Goal: Transaction & Acquisition: Download file/media

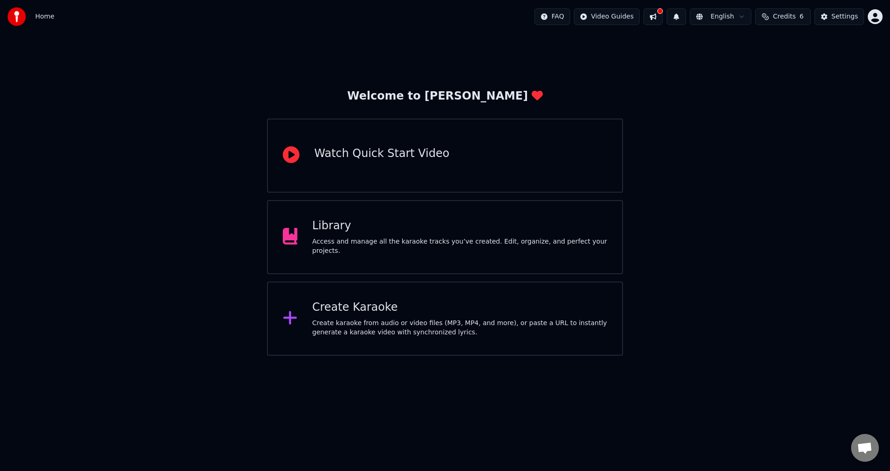
click at [48, 16] on span "Home" at bounding box center [44, 16] width 19 height 9
click at [363, 259] on div "Library Access and manage all the karaoke tracks you’ve created. Edit, organize…" at bounding box center [445, 237] width 356 height 74
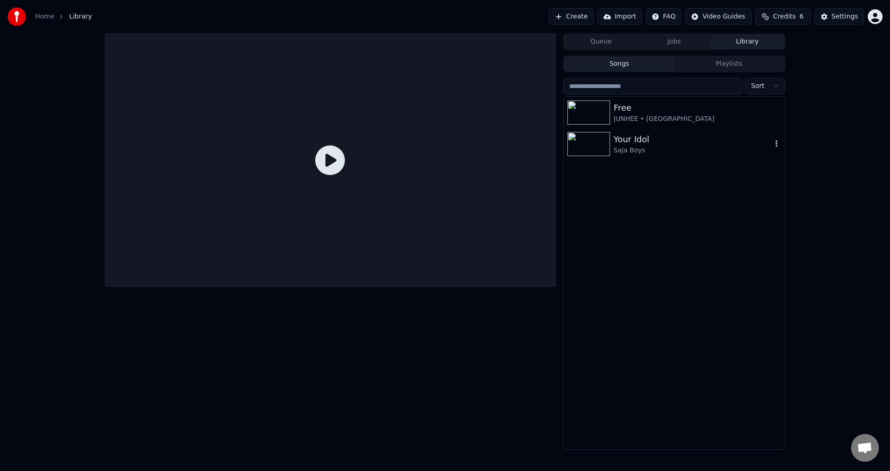
click at [363, 135] on img at bounding box center [588, 144] width 43 height 24
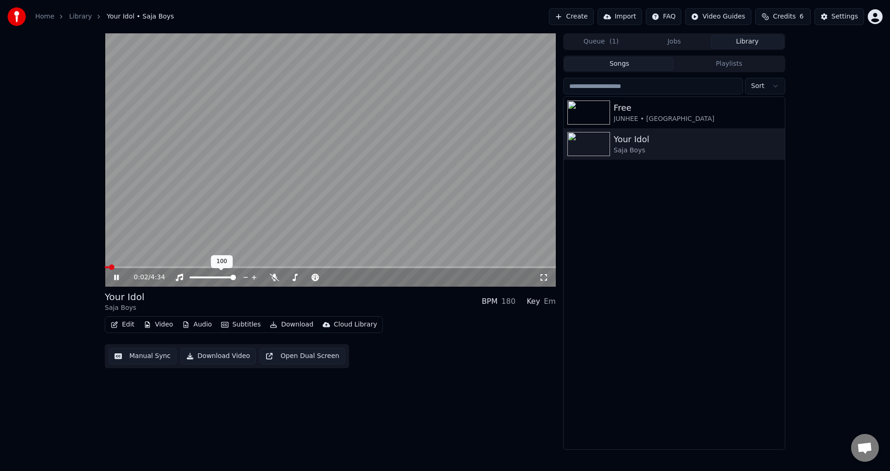
click at [229, 259] on div at bounding box center [221, 277] width 75 height 9
click at [273, 259] on icon at bounding box center [274, 277] width 9 height 7
click at [363, 259] on icon at bounding box center [543, 277] width 6 height 6
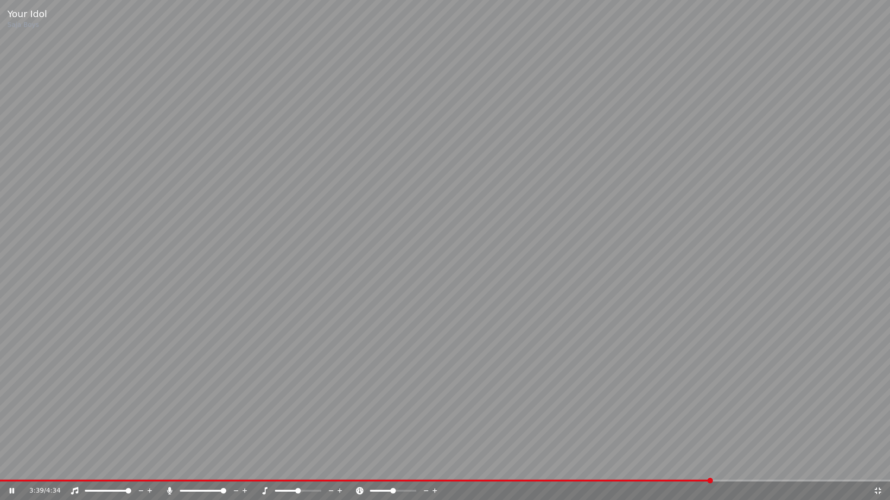
click at [111, 259] on span at bounding box center [355, 481] width 711 height 2
click at [112, 259] on span at bounding box center [345, 481] width 690 height 2
click at [80, 259] on span at bounding box center [60, 481] width 120 height 2
click at [89, 259] on video at bounding box center [445, 250] width 890 height 500
click at [96, 259] on video at bounding box center [445, 250] width 890 height 500
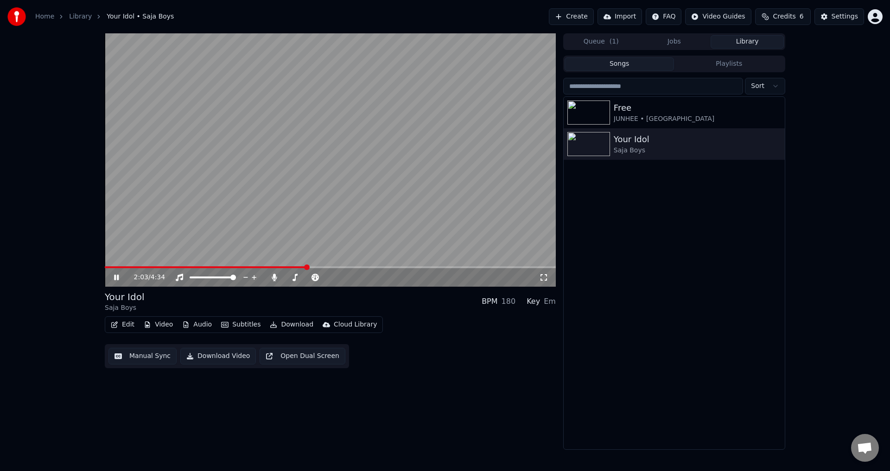
click at [66, 259] on div "2:03 / 4:34 Your Idol Saja Boys BPM 180 Key Em Edit Video Audio Subtitles Downl…" at bounding box center [445, 241] width 890 height 417
click at [139, 259] on button "Manual Sync" at bounding box center [142, 356] width 68 height 17
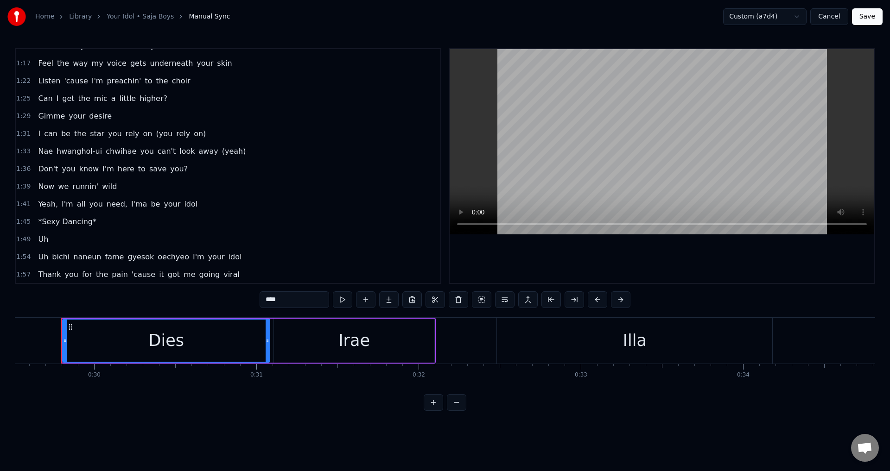
scroll to position [324, 0]
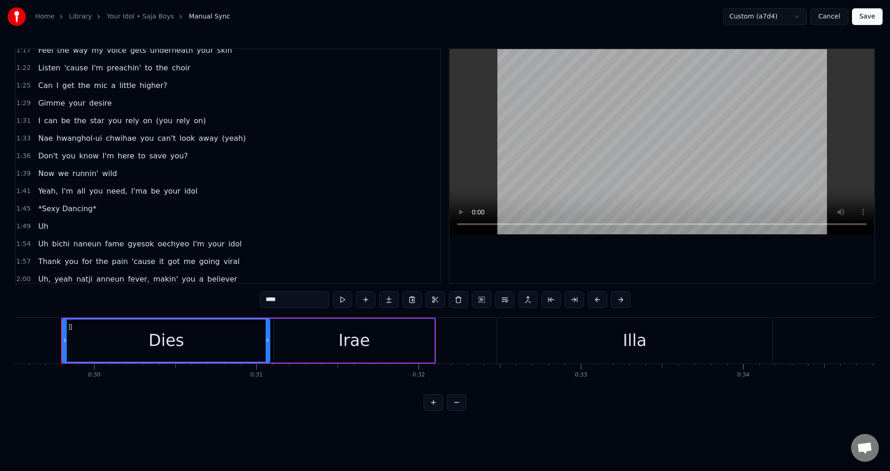
click at [38, 224] on span "Uh" at bounding box center [43, 226] width 12 height 11
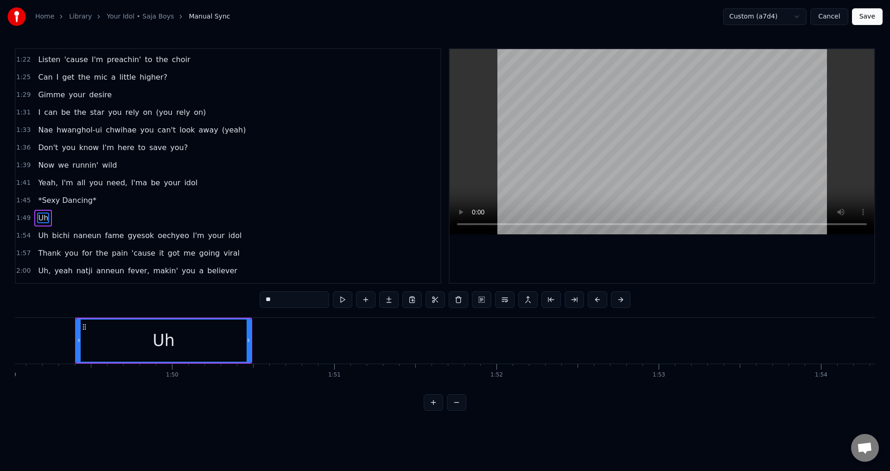
scroll to position [0, 17697]
click at [300, 259] on input "**" at bounding box center [294, 299] width 70 height 17
type input "*"
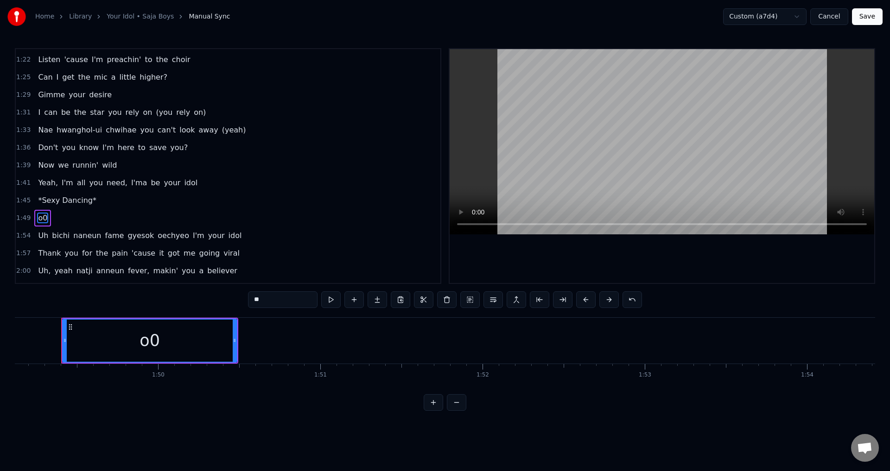
type input "*"
type input "****"
click at [275, 141] on div "1:36 Don't you know I'm here to save you?" at bounding box center [228, 148] width 424 height 18
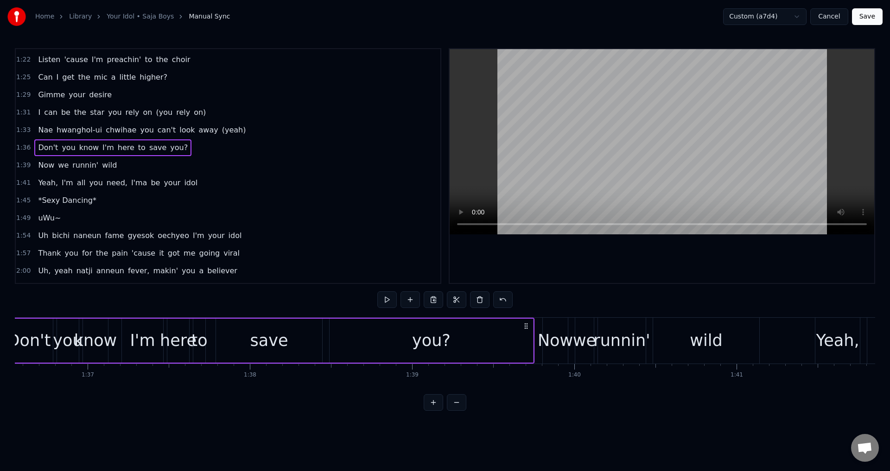
scroll to position [0, 15601]
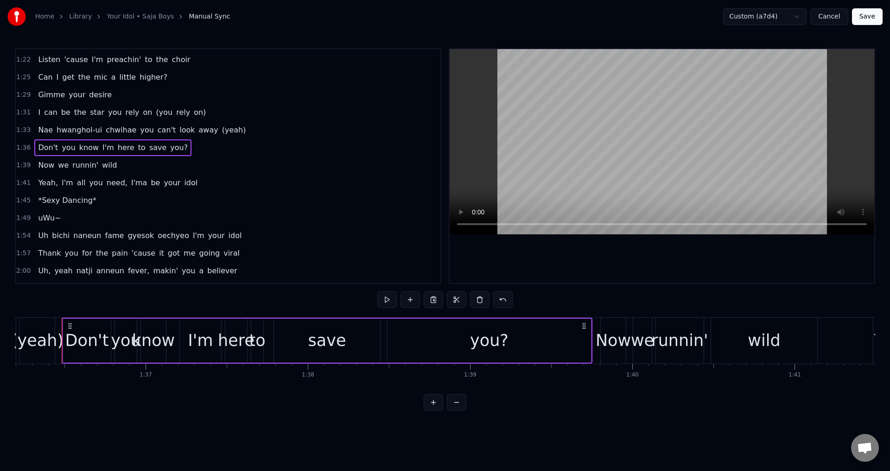
click at [363, 15] on button "Save" at bounding box center [867, 16] width 31 height 17
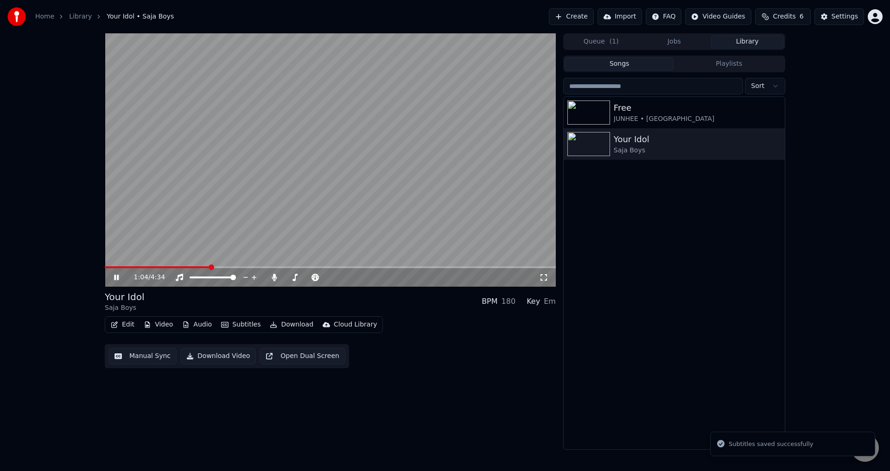
click at [210, 259] on span at bounding box center [330, 267] width 451 height 2
click at [72, 177] on div "1:05 / 4:34 Your Idol Saja Boys BPM 180 Key Em Edit Video Audio Subtitles Downl…" at bounding box center [445, 241] width 890 height 417
click at [249, 259] on span at bounding box center [330, 267] width 451 height 2
click at [118, 259] on icon at bounding box center [116, 278] width 5 height 6
click at [363, 145] on icon "button" at bounding box center [776, 143] width 9 height 7
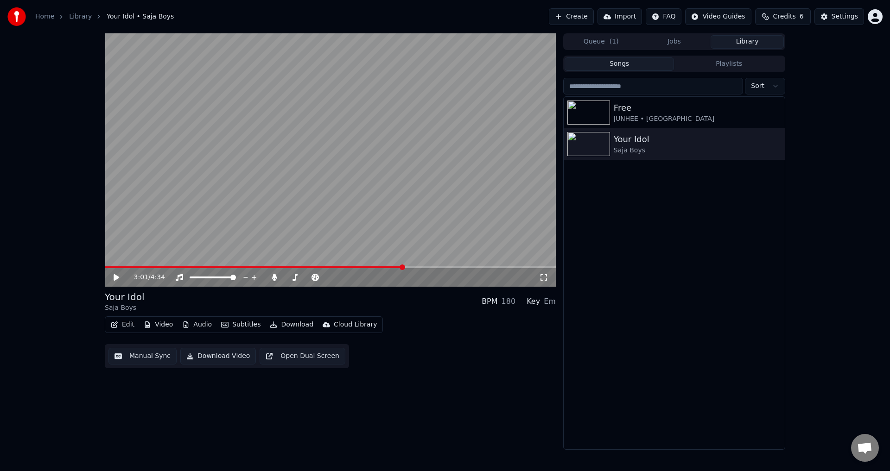
click at [363, 189] on div "Free JUNHEE • AleXa Your Idol Saja Boys" at bounding box center [673, 273] width 221 height 353
click at [363, 39] on button "Queue ( 1 )" at bounding box center [600, 41] width 73 height 13
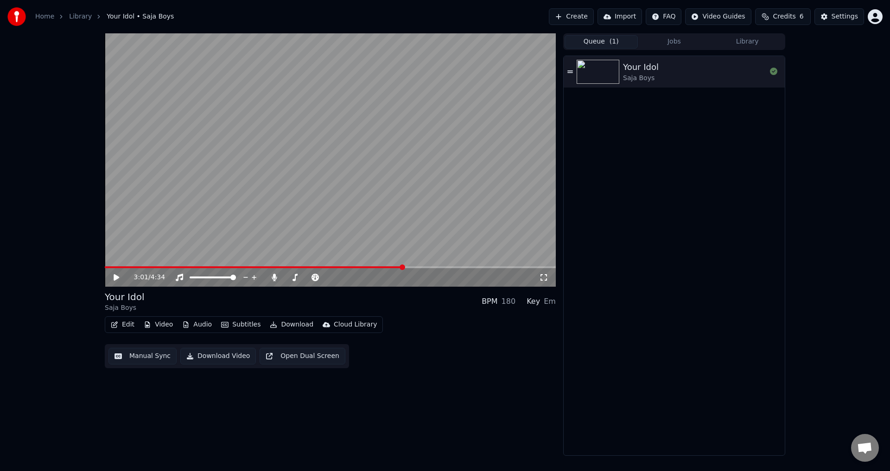
click at [363, 42] on button "Jobs" at bounding box center [674, 41] width 73 height 13
click at [363, 46] on button "Queue ( 1 )" at bounding box center [600, 41] width 73 height 13
click at [363, 46] on button "Library" at bounding box center [746, 41] width 73 height 13
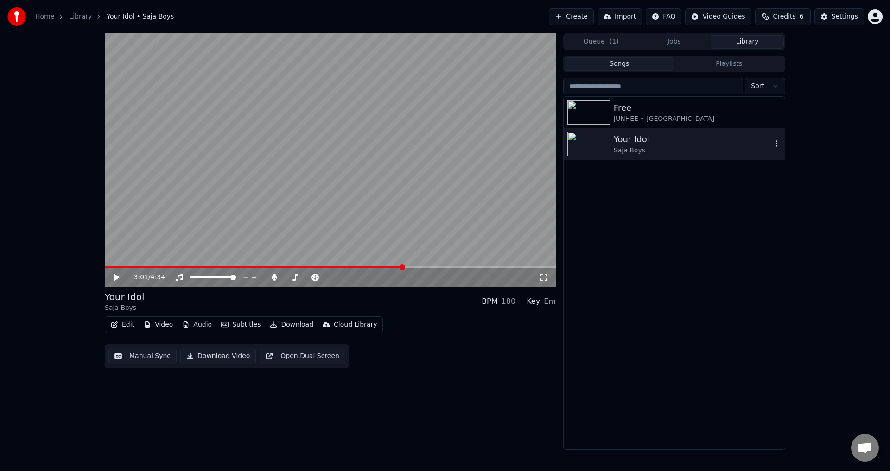
click at [363, 139] on div "Your Idol" at bounding box center [693, 139] width 158 height 13
click at [363, 50] on div "Queue ( 1 ) Jobs Library" at bounding box center [674, 41] width 222 height 17
click at [363, 39] on button "Jobs" at bounding box center [674, 41] width 73 height 13
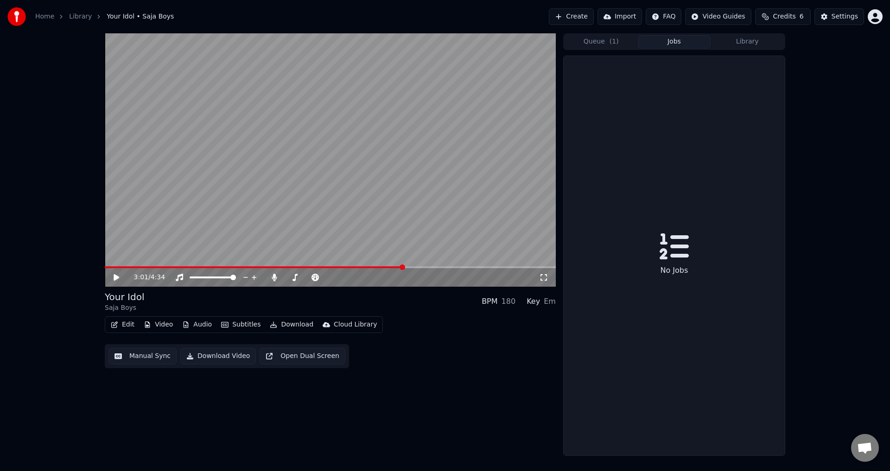
click at [363, 116] on div "No Jobs" at bounding box center [673, 255] width 221 height 399
click at [363, 43] on button "Queue ( 1 )" at bounding box center [600, 41] width 73 height 13
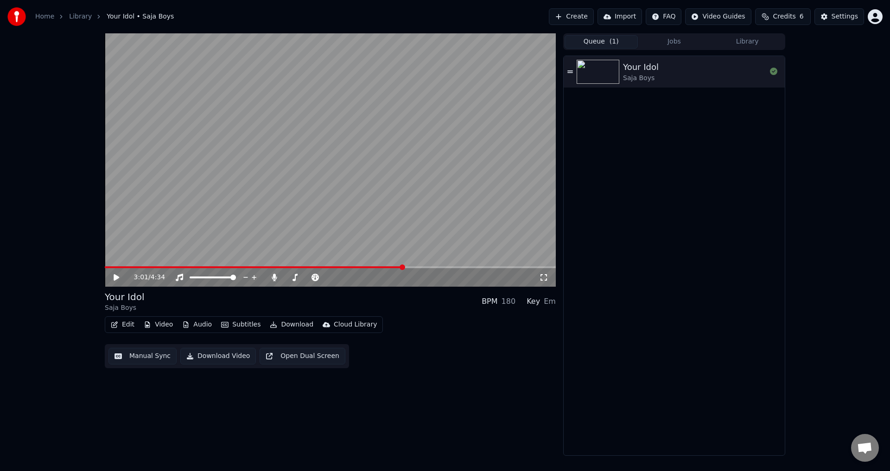
click at [79, 14] on link "Library" at bounding box center [80, 16] width 23 height 9
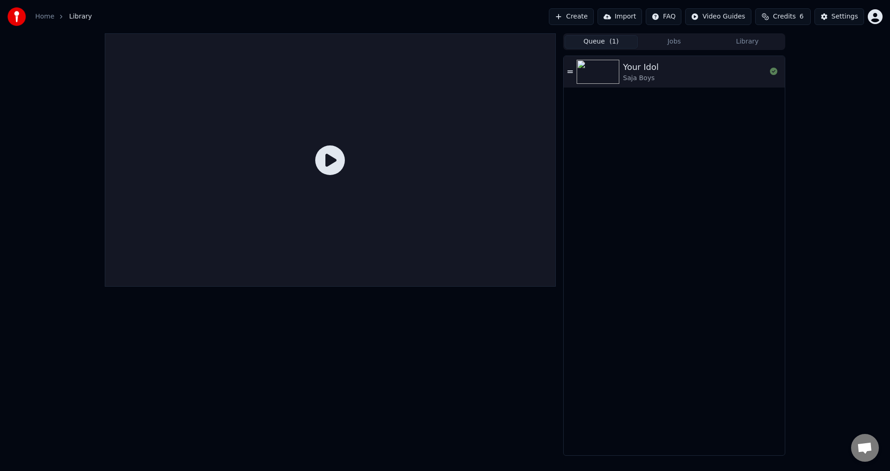
click at [44, 17] on link "Home" at bounding box center [44, 16] width 19 height 9
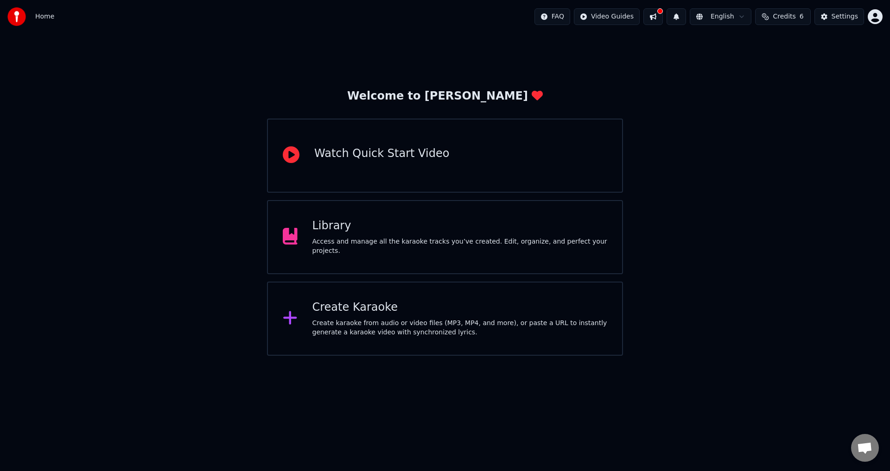
click at [363, 259] on div "Library Access and manage all the karaoke tracks you’ve created. Edit, organize…" at bounding box center [445, 237] width 356 height 74
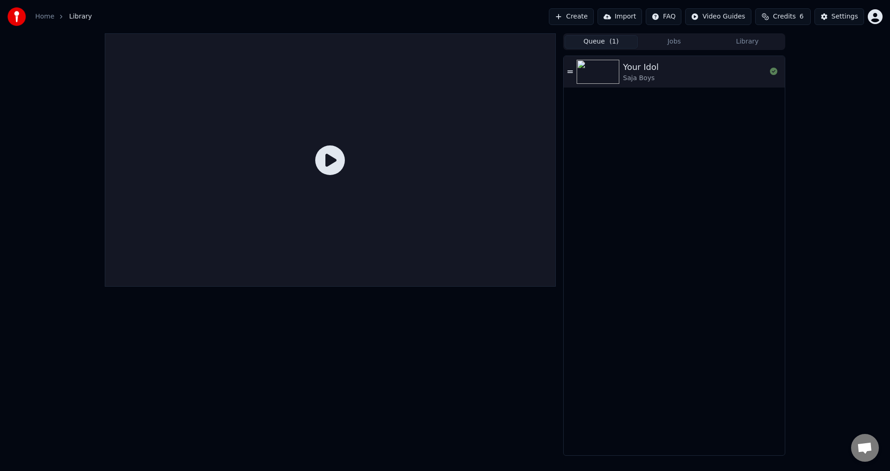
click at [363, 39] on button "Jobs" at bounding box center [674, 41] width 73 height 13
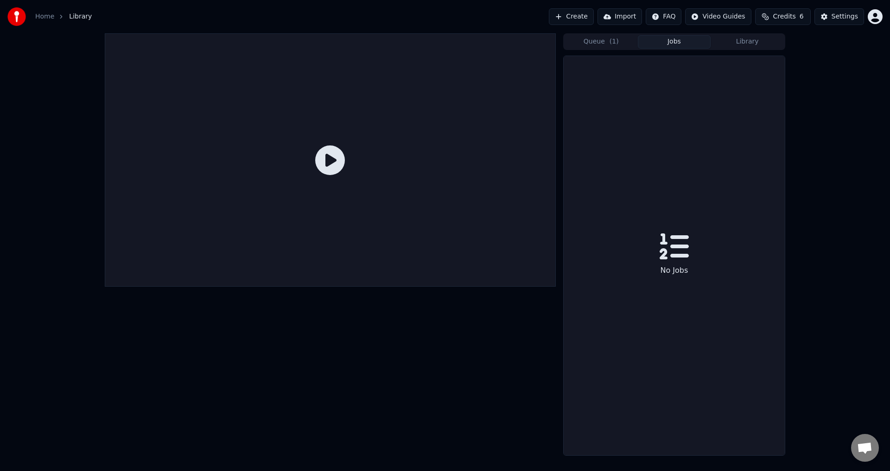
click at [363, 45] on button "Library" at bounding box center [746, 41] width 73 height 13
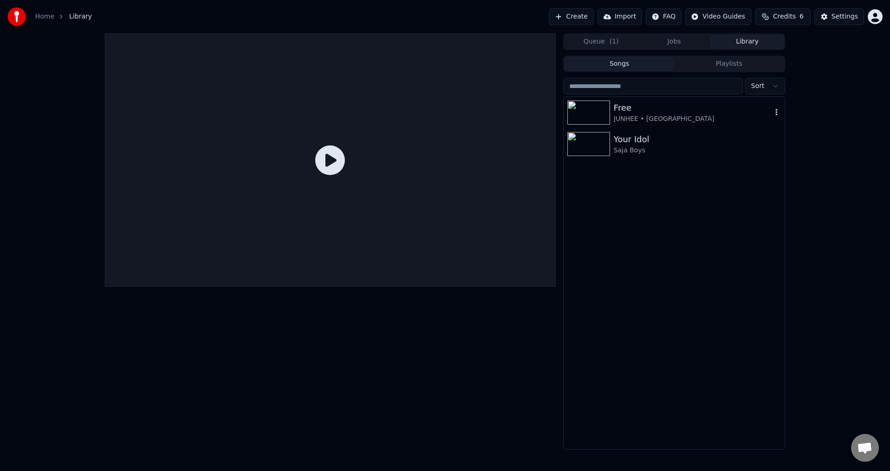
click at [363, 114] on icon "button" at bounding box center [776, 112] width 2 height 6
click at [363, 158] on div "Open Directory" at bounding box center [778, 159] width 71 height 15
click at [363, 144] on icon "button" at bounding box center [776, 143] width 9 height 7
click at [363, 192] on div "Open Directory" at bounding box center [778, 190] width 71 height 15
click at [363, 202] on div "Free JUNHEE • AleXa Your Idol Saja Boys" at bounding box center [673, 273] width 221 height 353
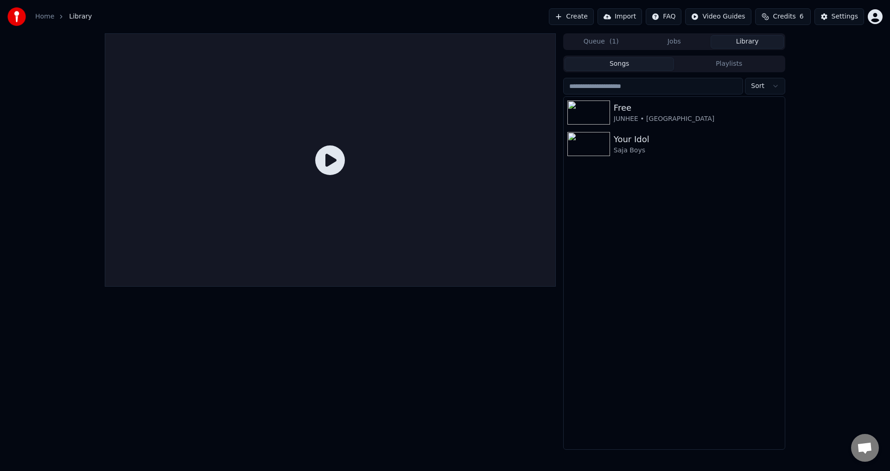
click at [363, 61] on button "Playlists" at bounding box center [729, 63] width 110 height 13
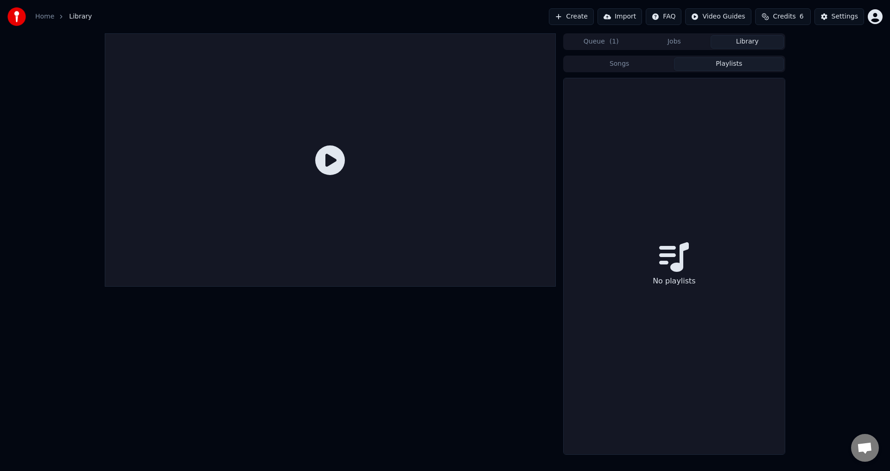
click at [363, 63] on button "Songs" at bounding box center [619, 63] width 110 height 13
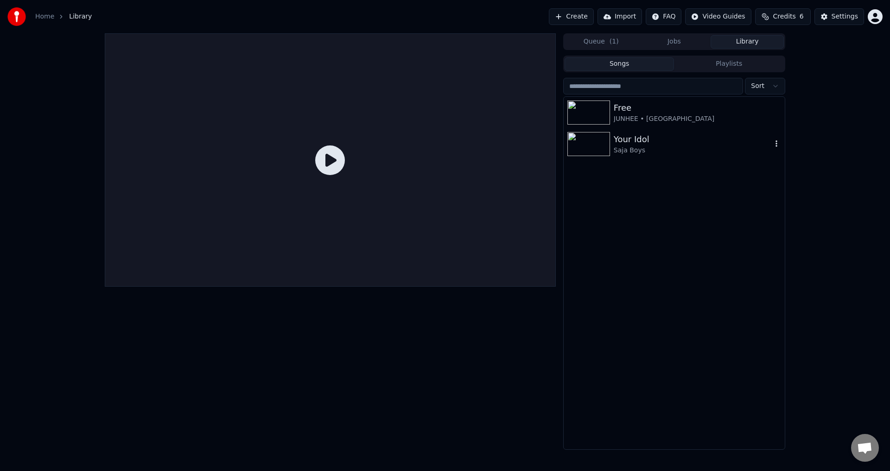
click at [363, 140] on div "Your Idol" at bounding box center [693, 139] width 158 height 13
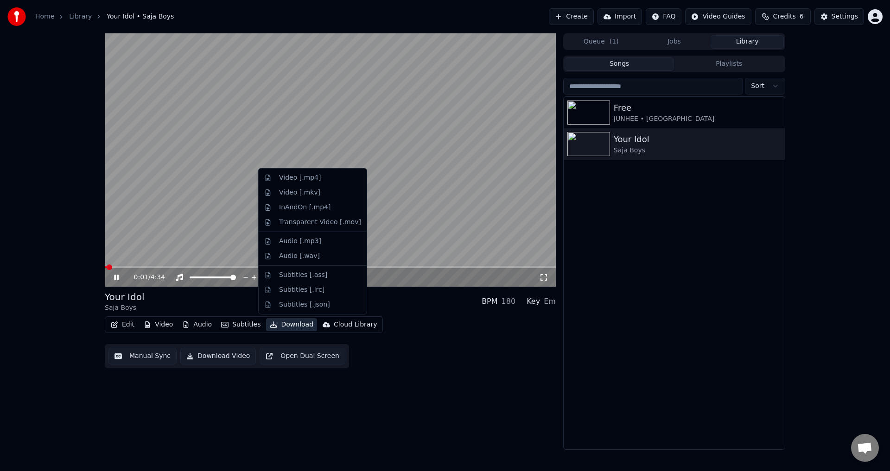
click at [283, 259] on button "Download" at bounding box center [291, 324] width 51 height 13
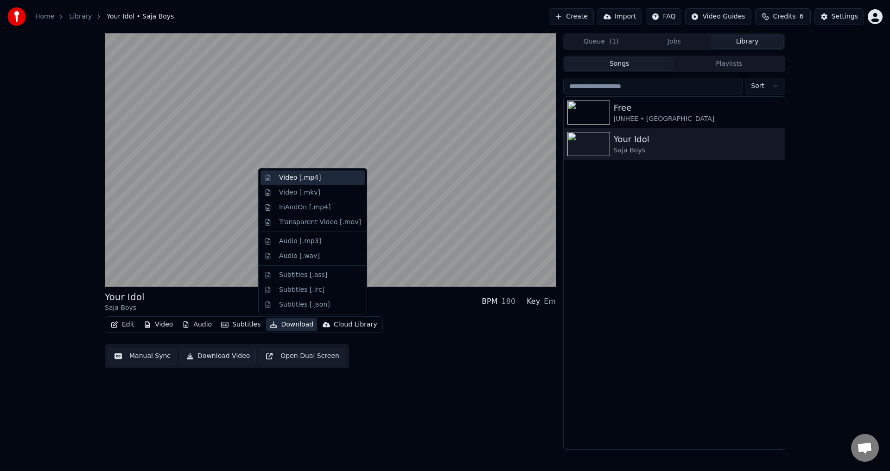
click at [318, 179] on div "Video [.mp4]" at bounding box center [320, 177] width 82 height 9
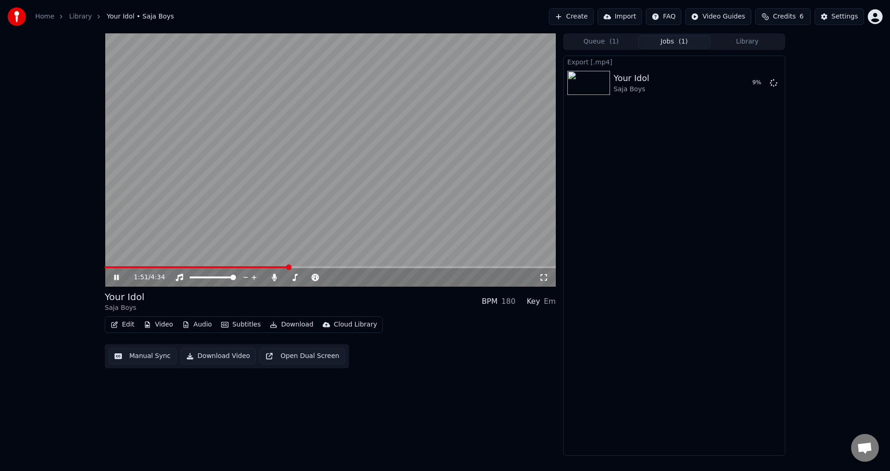
click at [118, 259] on icon at bounding box center [123, 277] width 22 height 7
click at [120, 259] on icon at bounding box center [123, 277] width 22 height 7
click at [294, 259] on video at bounding box center [330, 159] width 451 height 253
click at [294, 255] on video at bounding box center [330, 159] width 451 height 253
click at [287, 259] on span at bounding box center [205, 267] width 201 height 2
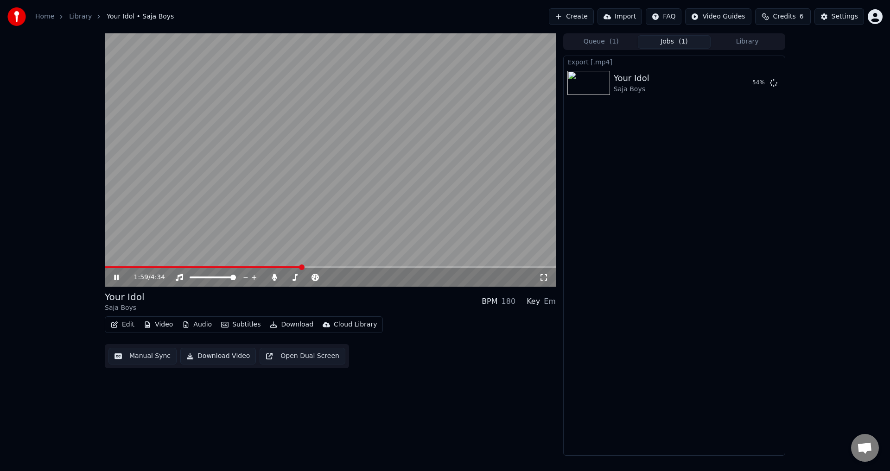
click at [284, 259] on span at bounding box center [203, 267] width 196 height 2
click at [309, 259] on span at bounding box center [210, 267] width 210 height 2
click at [303, 259] on span at bounding box center [204, 267] width 198 height 2
click at [302, 259] on span at bounding box center [203, 267] width 197 height 2
click at [302, 259] on span at bounding box center [207, 267] width 204 height 2
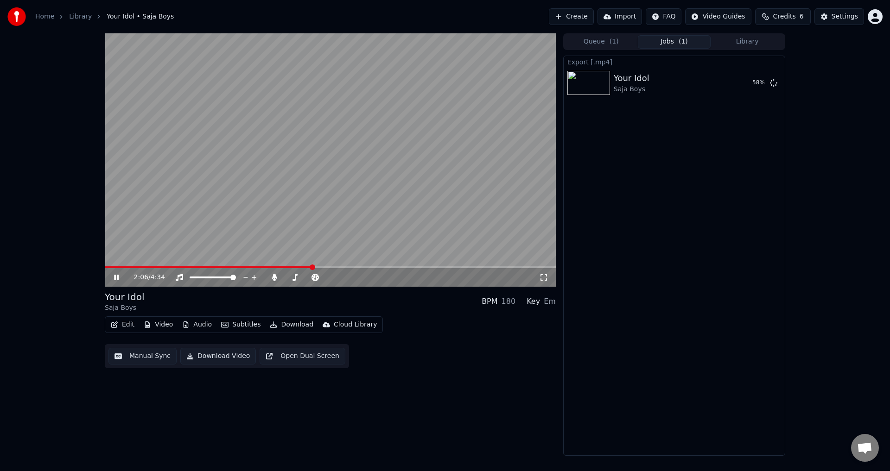
click at [302, 259] on span at bounding box center [209, 267] width 208 height 2
click at [363, 259] on span at bounding box center [239, 267] width 269 height 2
click at [315, 259] on div "3:14 / 4:34" at bounding box center [330, 277] width 451 height 19
click at [315, 259] on span at bounding box center [210, 267] width 210 height 2
click at [221, 259] on span at bounding box center [245, 267] width 280 height 2
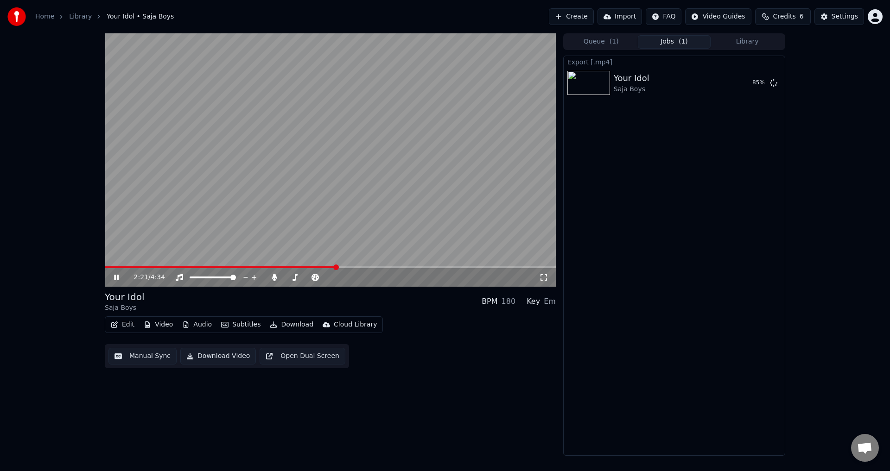
click at [277, 259] on span at bounding box center [220, 267] width 231 height 2
click at [253, 259] on span at bounding box center [219, 267] width 228 height 2
click at [117, 259] on icon at bounding box center [123, 277] width 22 height 7
click at [363, 81] on button "Show" at bounding box center [749, 83] width 33 height 17
